Goal: Task Accomplishment & Management: Complete application form

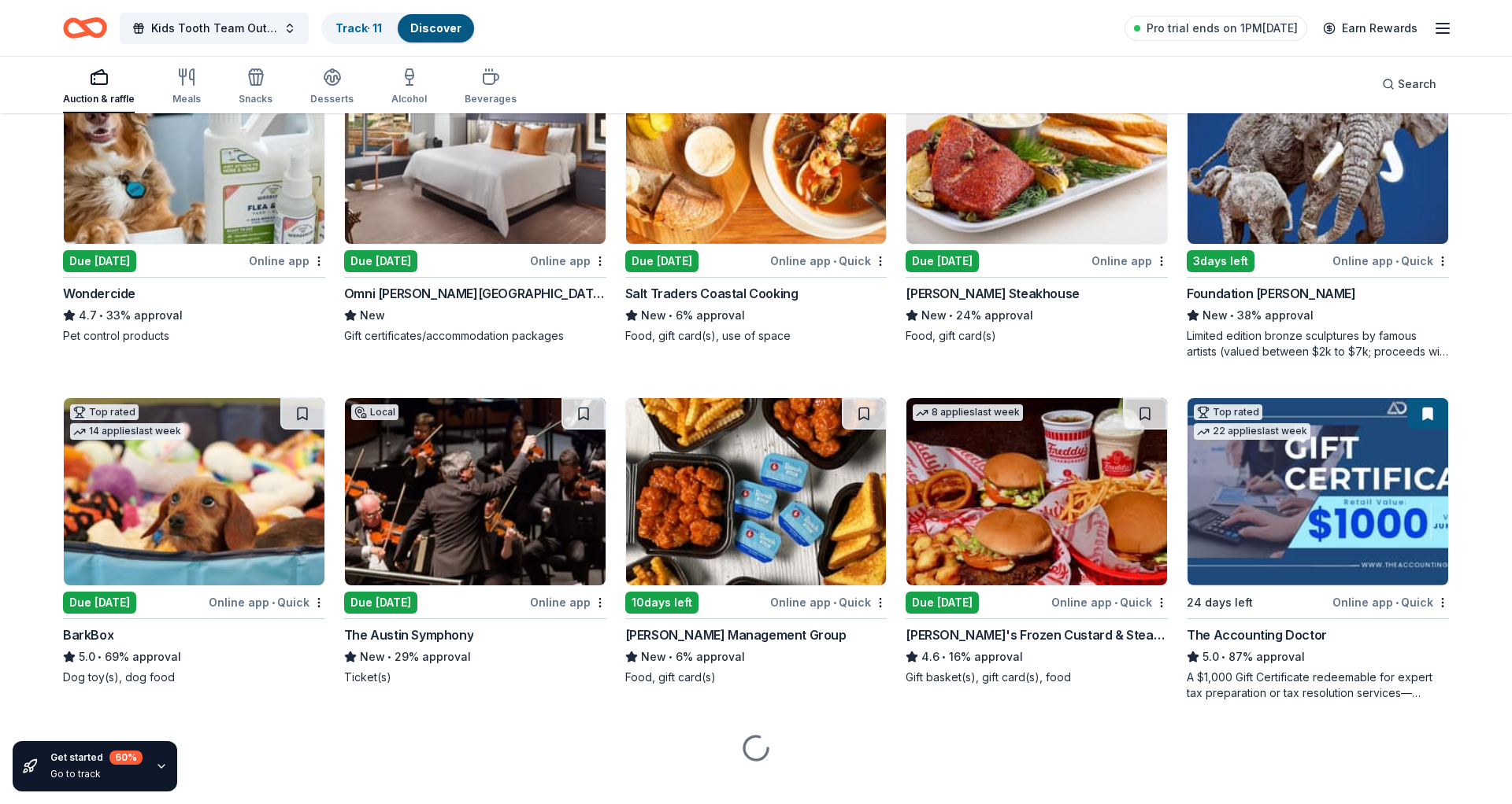
scroll to position [940, 0]
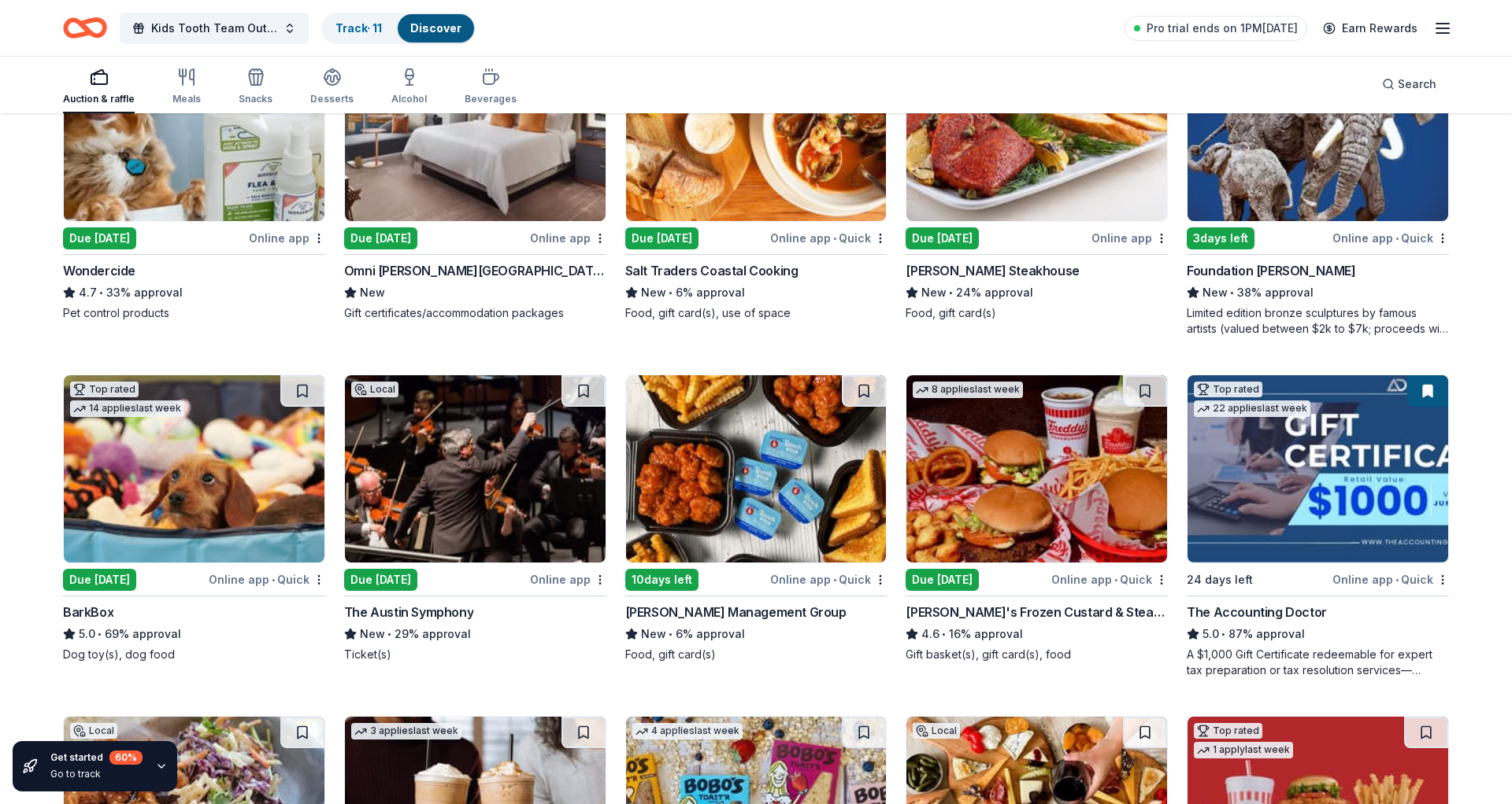
click at [102, 612] on div "BarkBox" at bounding box center [88, 613] width 50 height 19
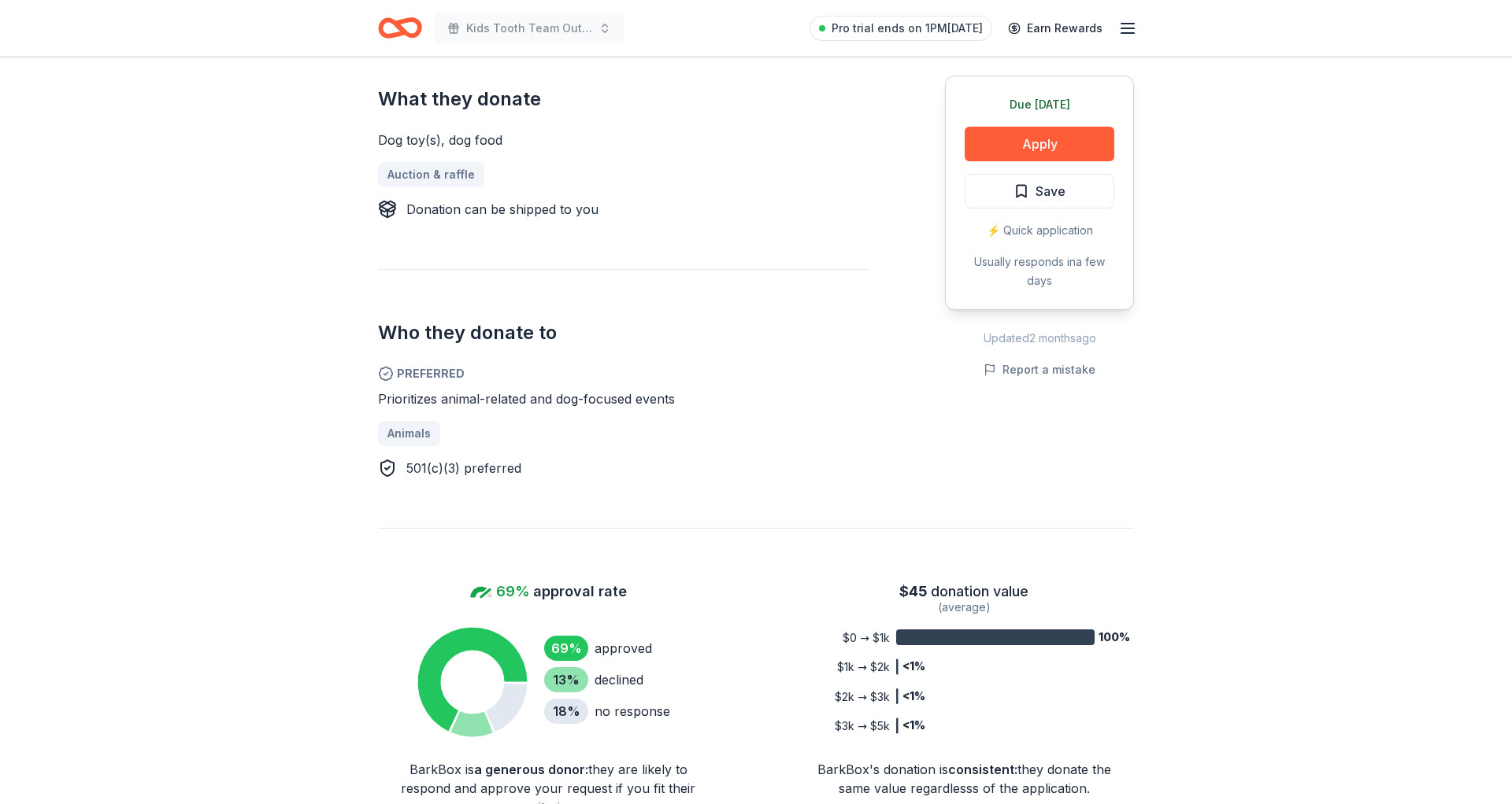
scroll to position [82, 0]
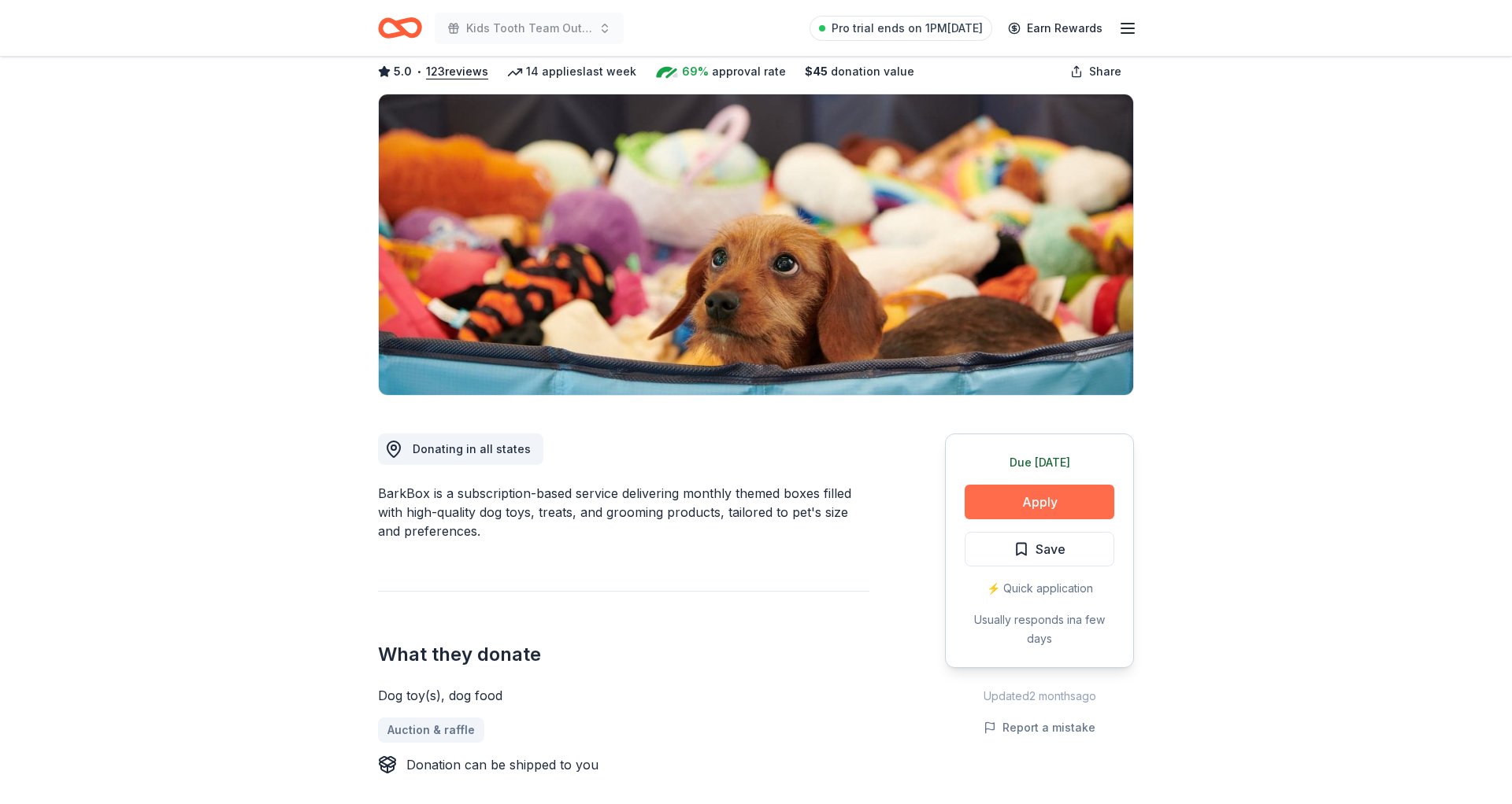
click at [1006, 499] on button "Apply" at bounding box center [1039, 502] width 150 height 34
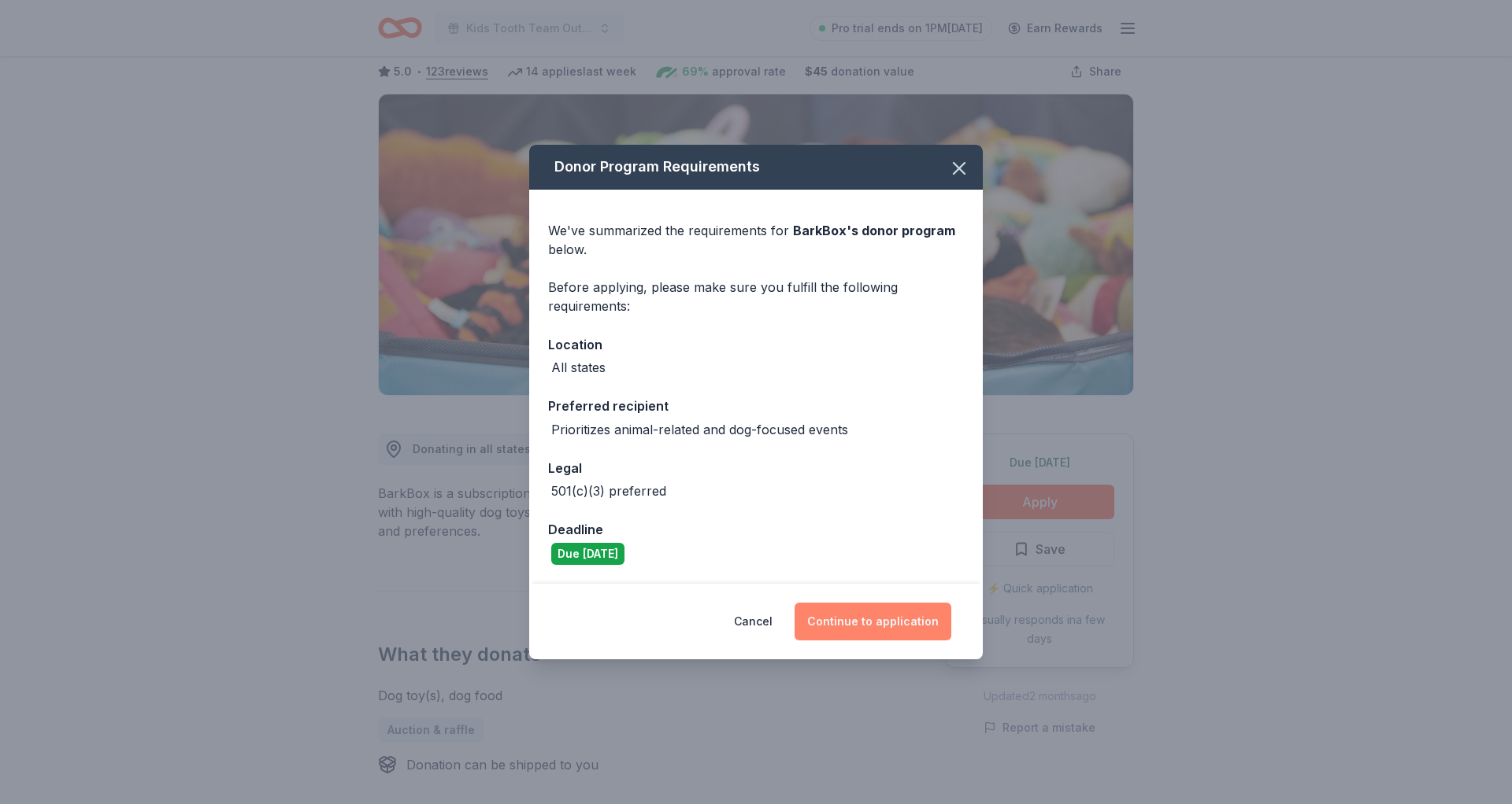
click at [866, 619] on button "Continue to application" at bounding box center [873, 622] width 157 height 38
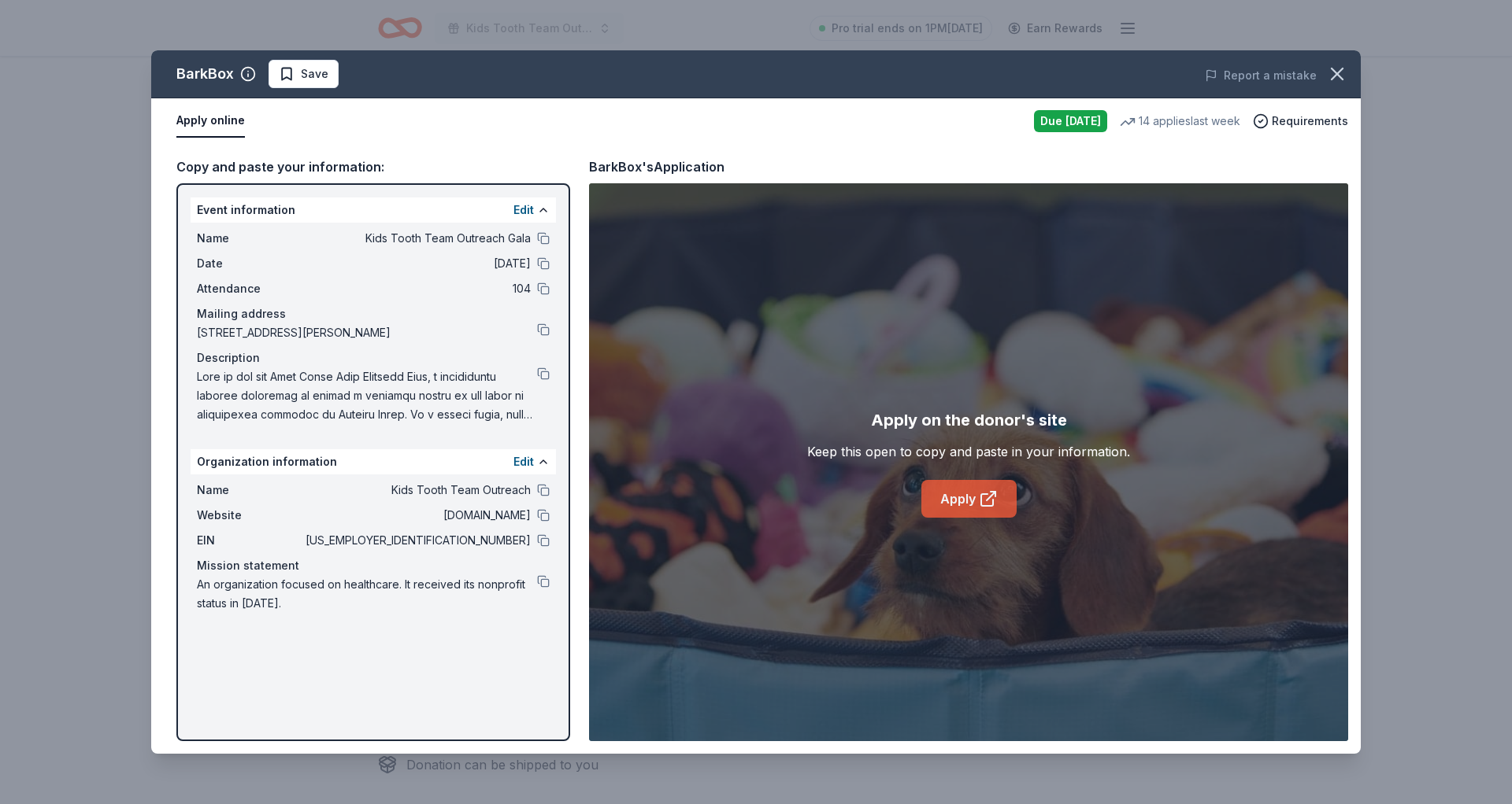
click at [972, 487] on link "Apply" at bounding box center [968, 499] width 96 height 38
